Goal: Check status: Check status

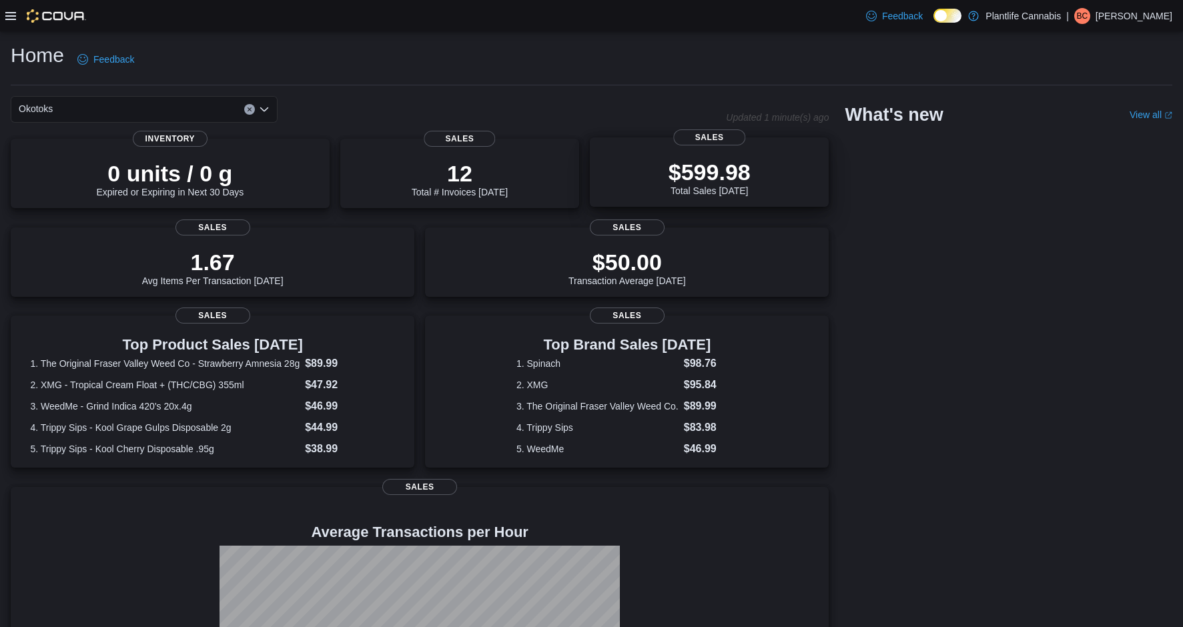
click at [706, 173] on p "$599.98" at bounding box center [709, 172] width 82 height 27
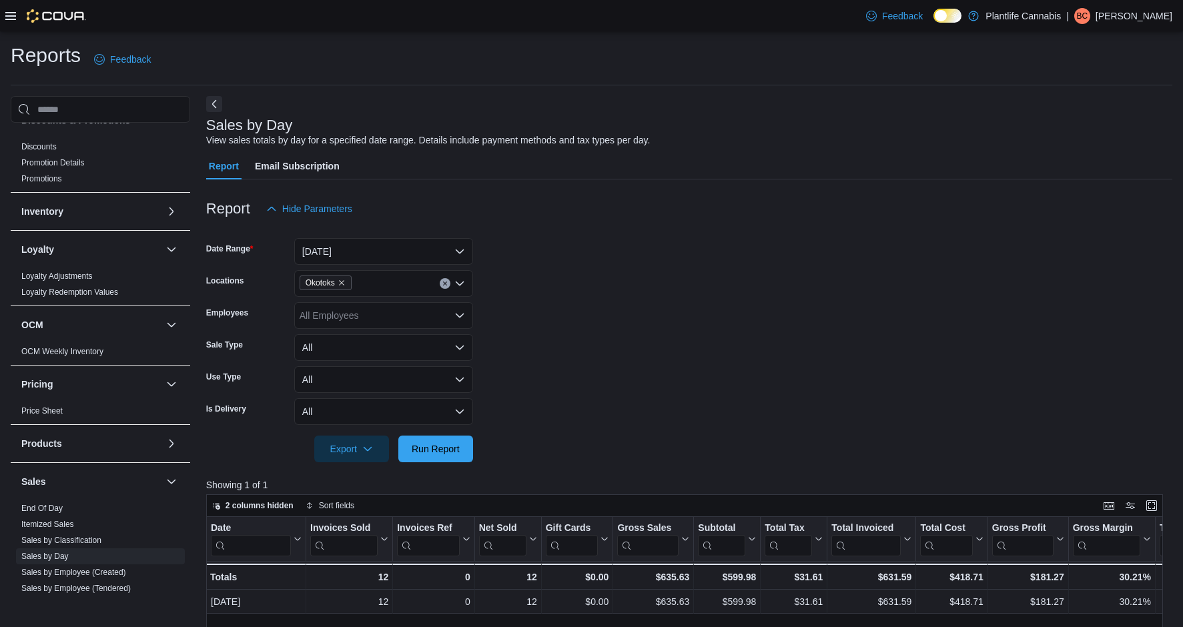
scroll to position [446, 0]
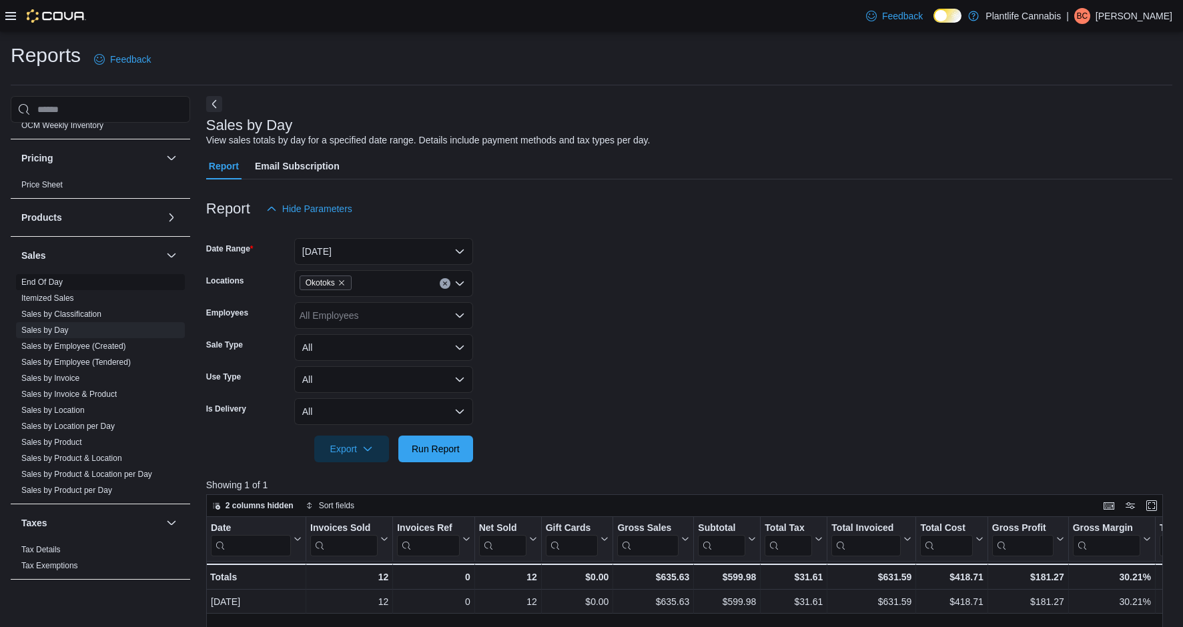
click at [58, 279] on link "End Of Day" at bounding box center [41, 281] width 41 height 9
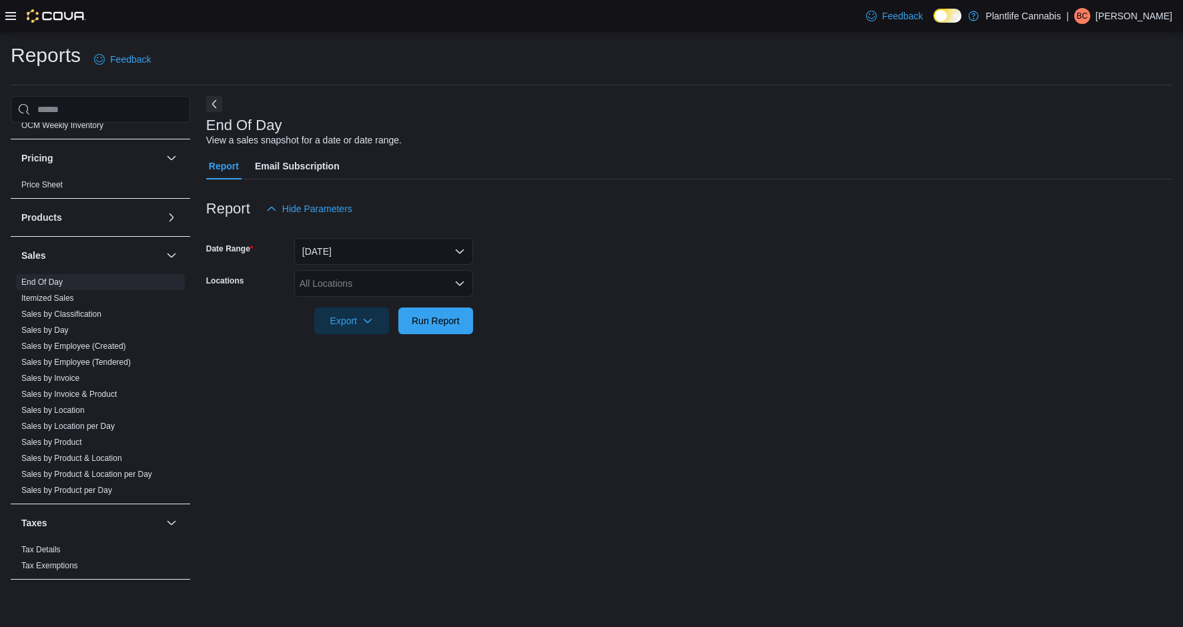
click at [383, 277] on div "All Locations" at bounding box center [383, 283] width 179 height 27
type input "***"
drag, startPoint x: 434, startPoint y: 304, endPoint x: 470, endPoint y: 303, distance: 36.0
click at [434, 304] on div "Okotoks" at bounding box center [383, 306] width 163 height 13
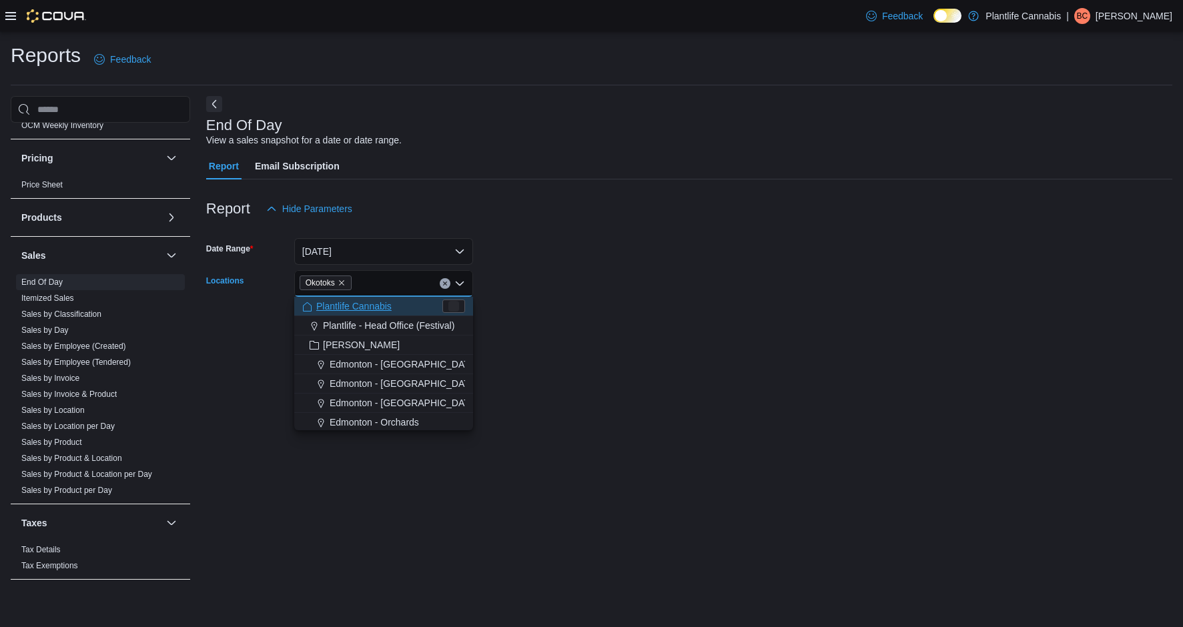
click at [534, 302] on div at bounding box center [689, 302] width 966 height 11
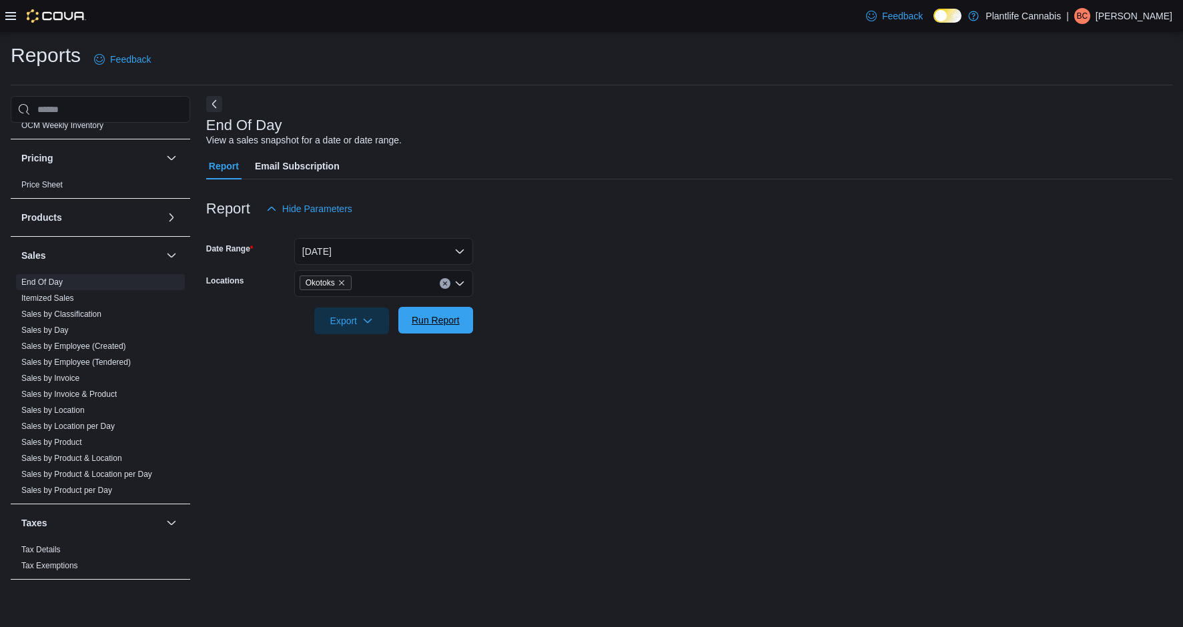
click at [446, 317] on span "Run Report" at bounding box center [436, 320] width 48 height 13
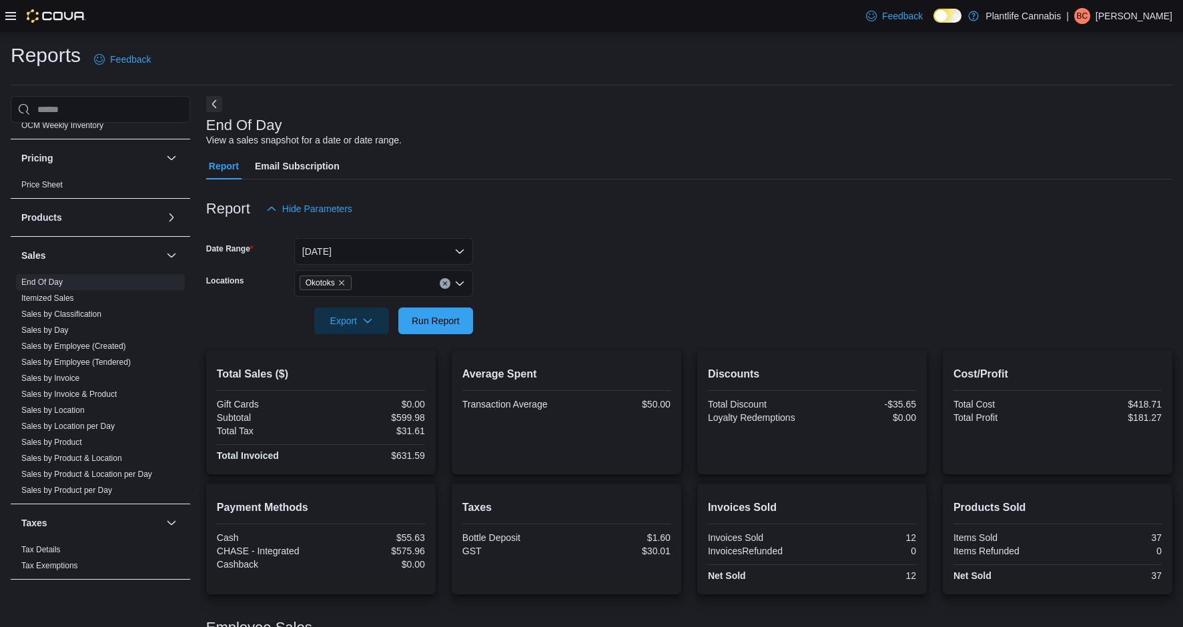
scroll to position [106, 0]
